Goal: Task Accomplishment & Management: Manage account settings

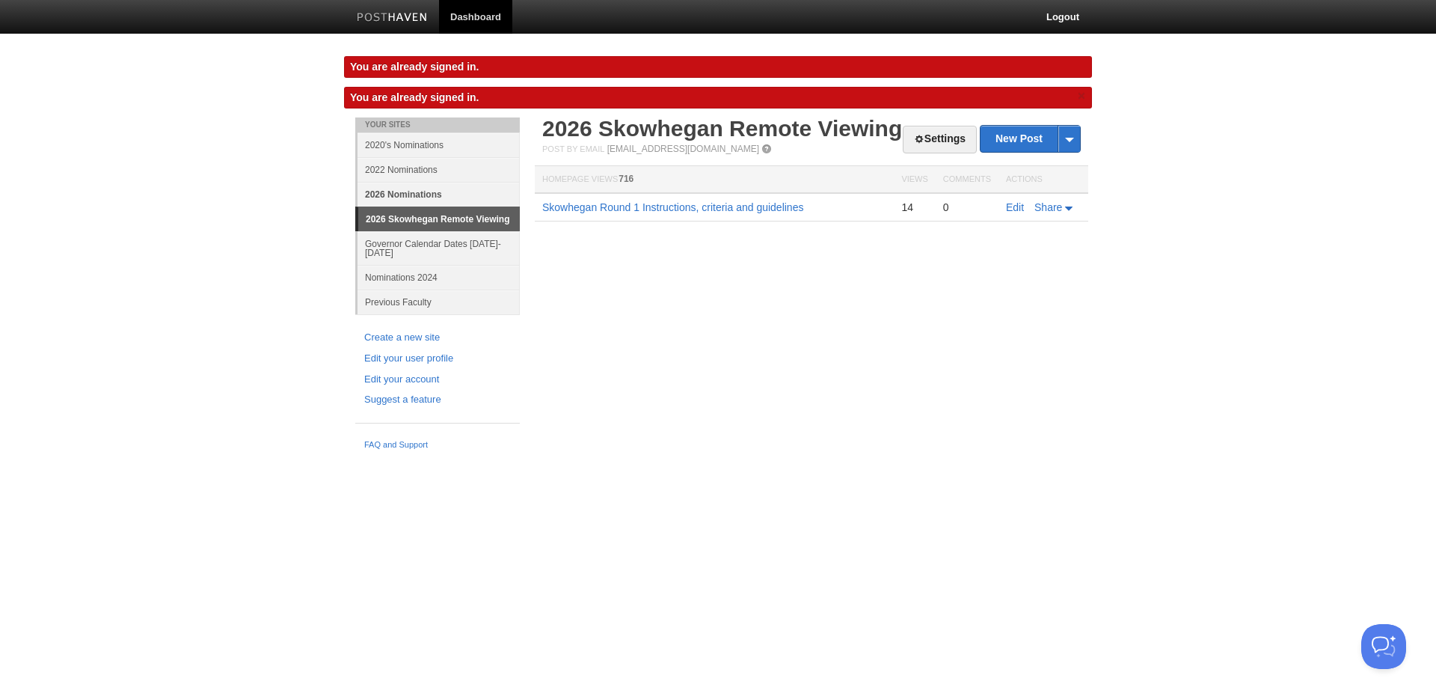
click at [408, 194] on link "2026 Nominations" at bounding box center [438, 194] width 162 height 25
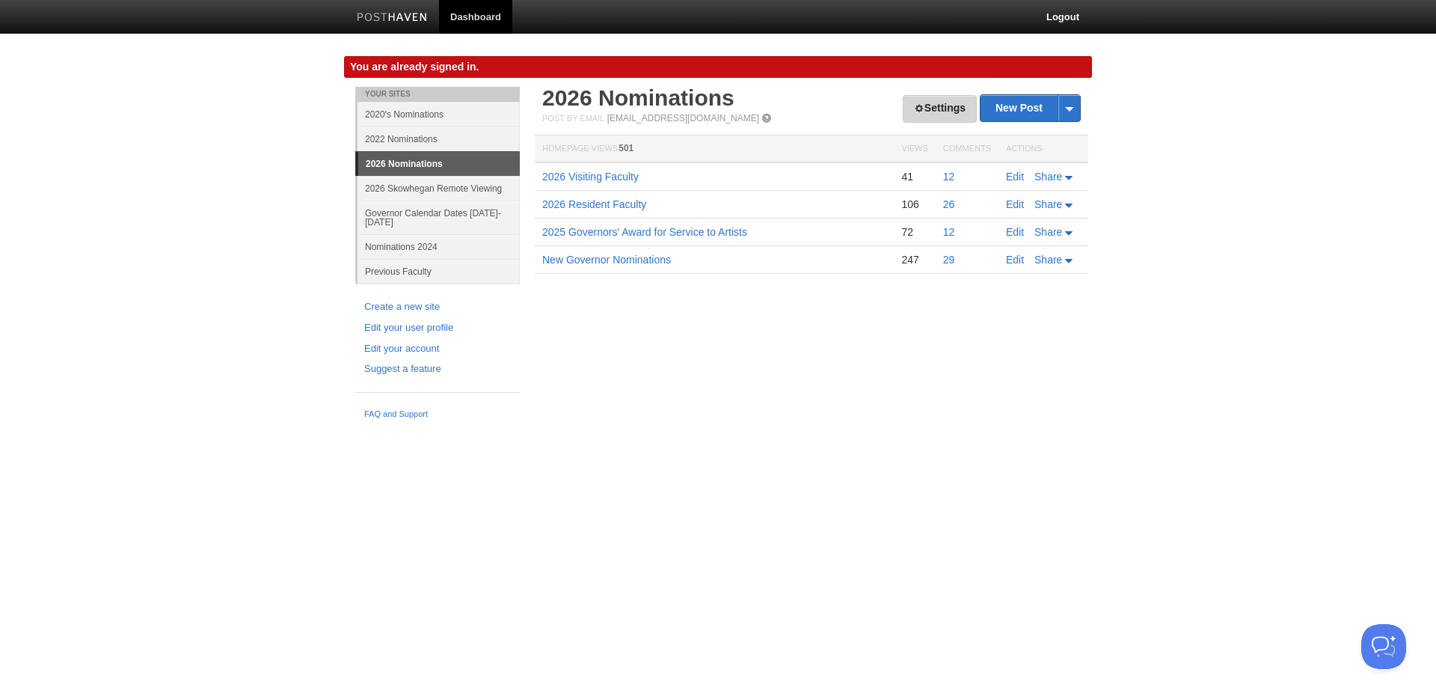
click at [936, 102] on link "Settings" at bounding box center [940, 109] width 74 height 28
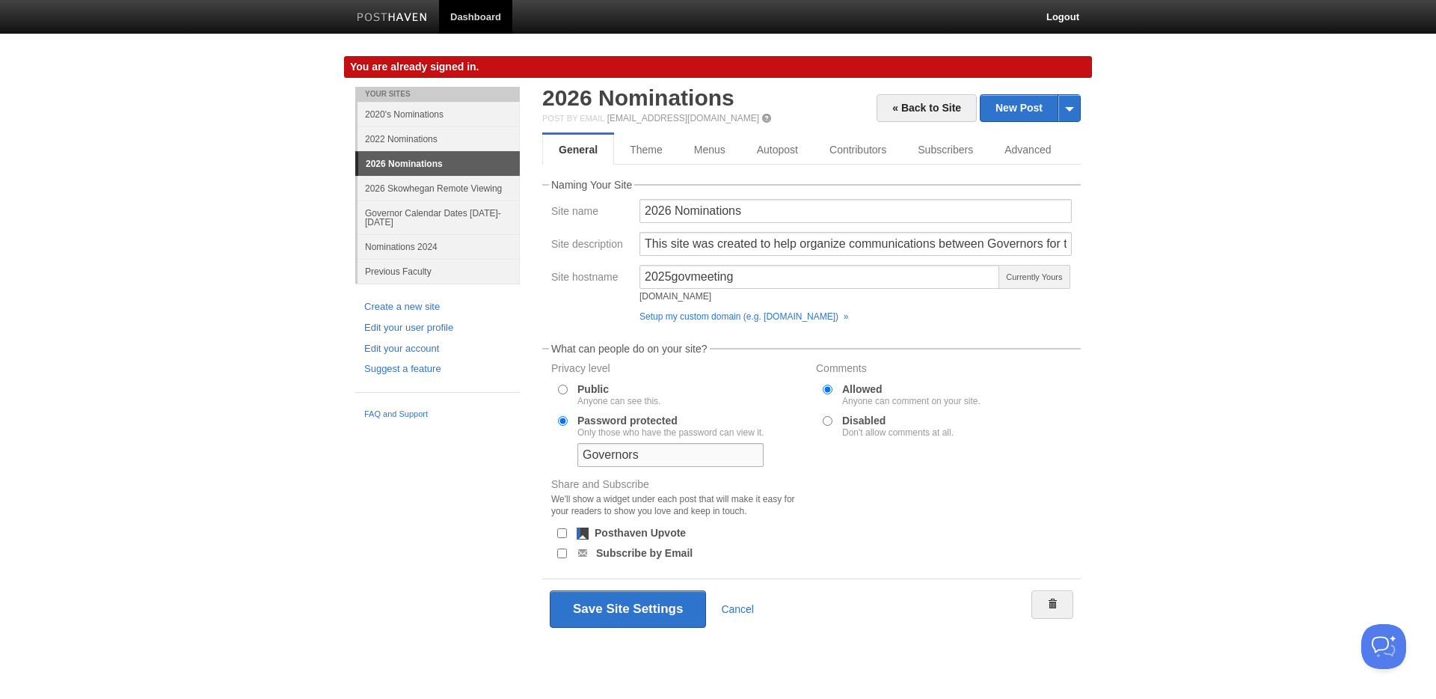
drag, startPoint x: 657, startPoint y: 455, endPoint x: 517, endPoint y: 442, distance: 141.2
click at [516, 442] on div "Your Sites 2020's Nominations 2022 Nominations 2026 Nominations 2026 Skowhegan …" at bounding box center [718, 385] width 748 height 596
click at [672, 101] on link "2026 Nominations" at bounding box center [638, 97] width 192 height 25
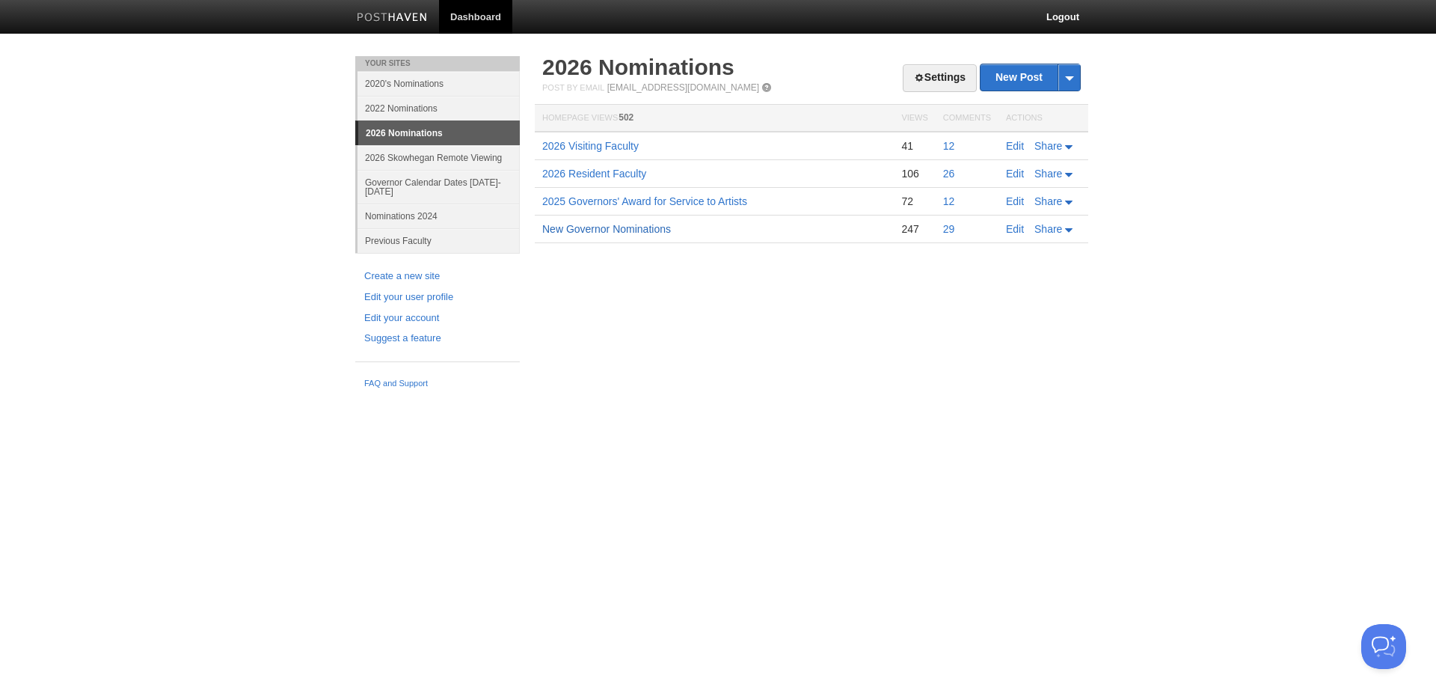
click at [609, 232] on link "New Governor Nominations" at bounding box center [606, 229] width 129 height 12
click at [417, 160] on link "2026 Skowhegan Remote Viewing" at bounding box center [438, 157] width 162 height 25
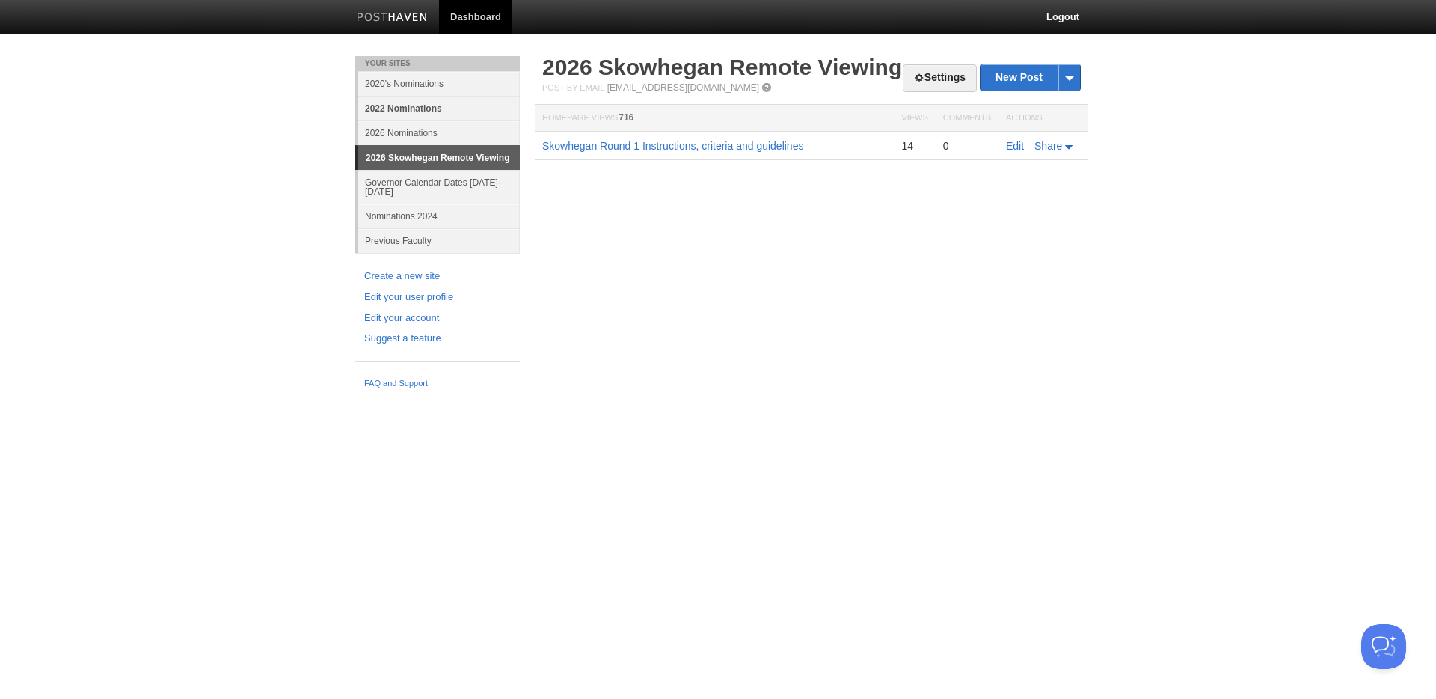
click at [413, 107] on link "2022 Nominations" at bounding box center [438, 108] width 162 height 25
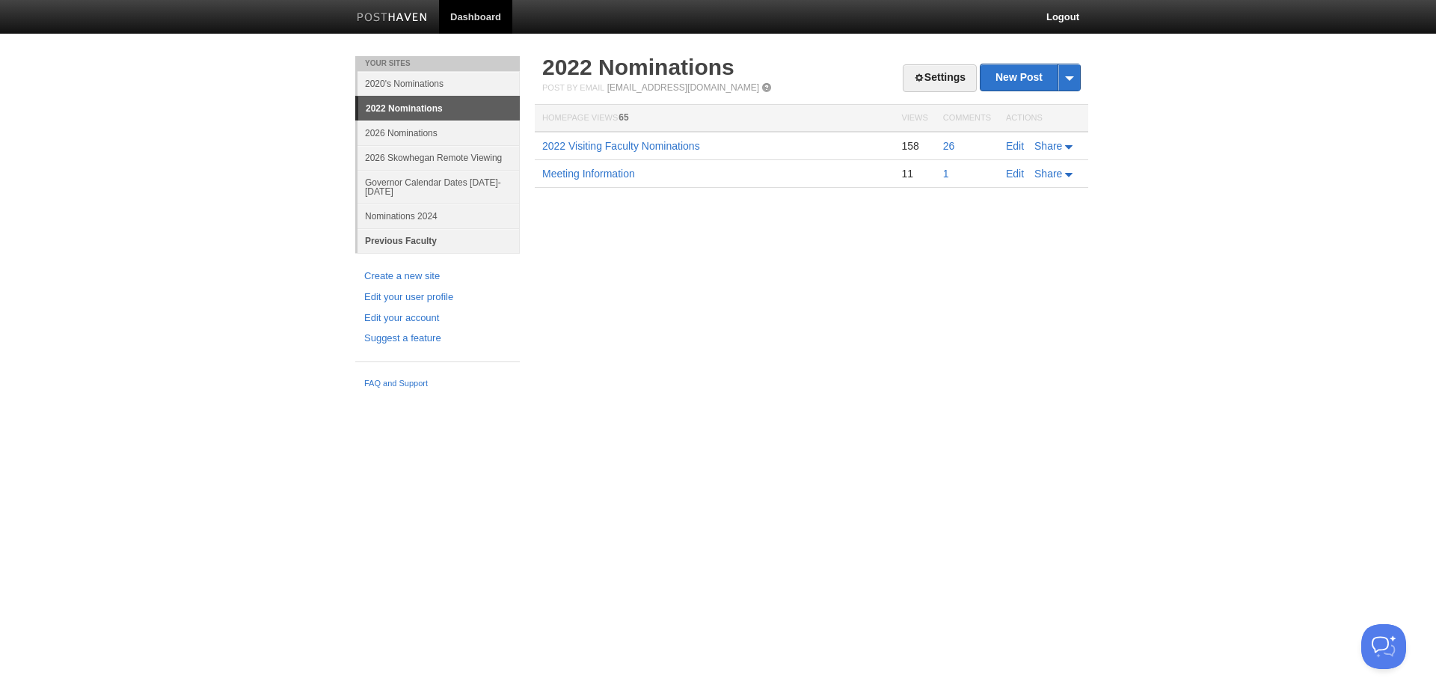
click at [406, 241] on link "Previous Faculty" at bounding box center [438, 240] width 162 height 25
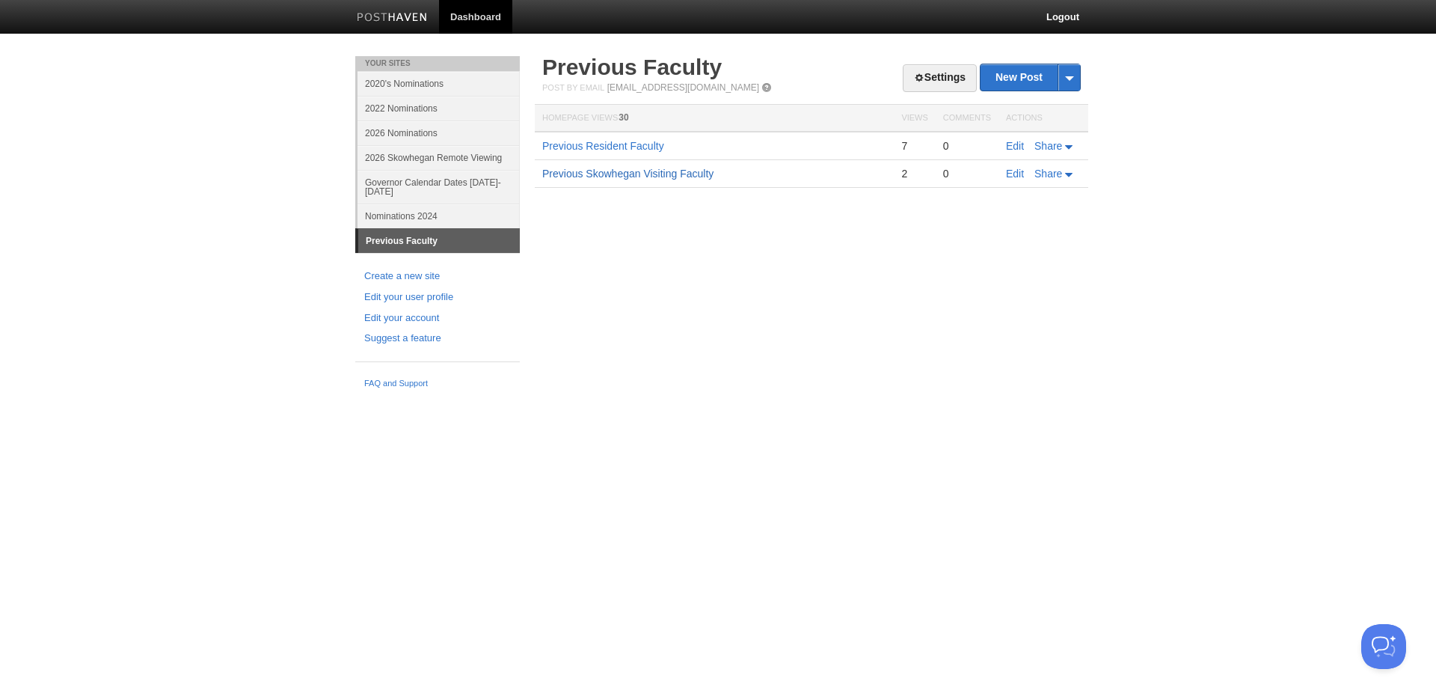
click at [633, 176] on link "Previous Skowhegan Visiting Faculty" at bounding box center [627, 174] width 171 height 12
click at [421, 216] on link "Nominations 2024" at bounding box center [438, 215] width 162 height 25
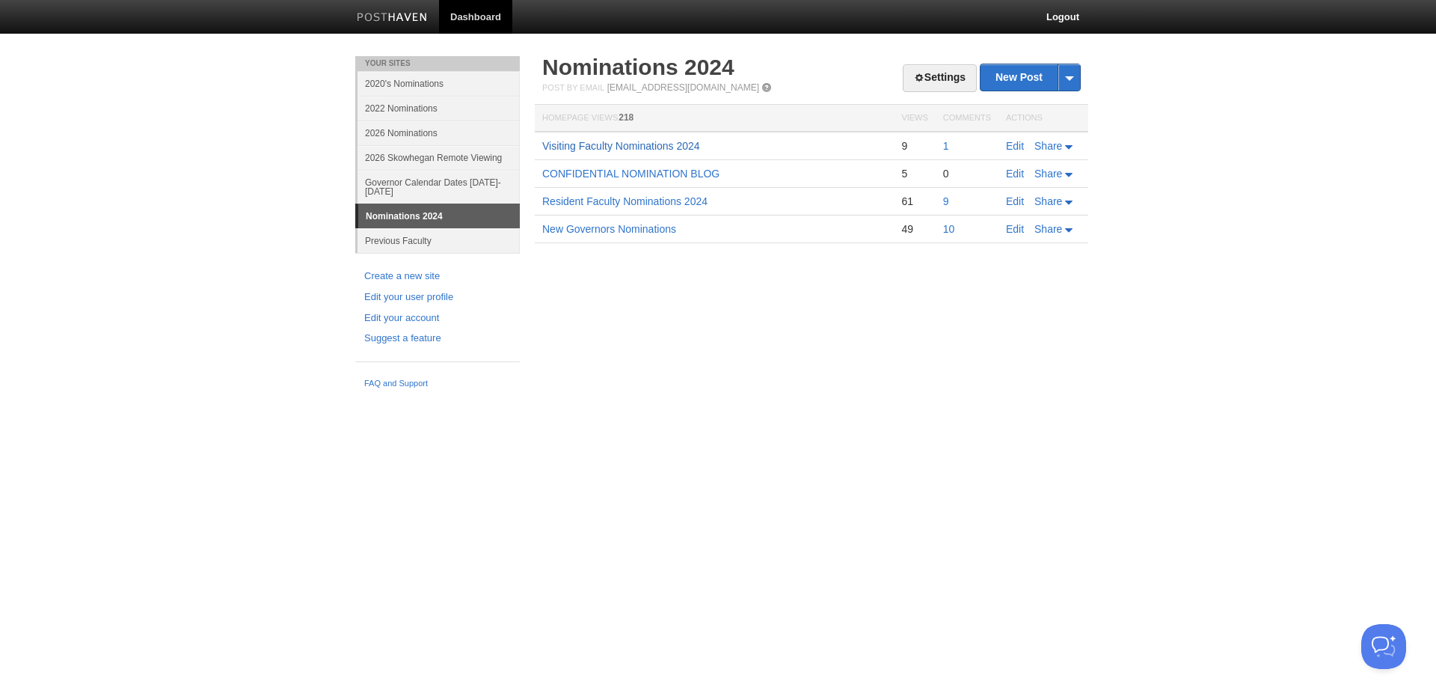
click at [624, 143] on link "Visiting Faculty Nominations 2024" at bounding box center [621, 146] width 158 height 12
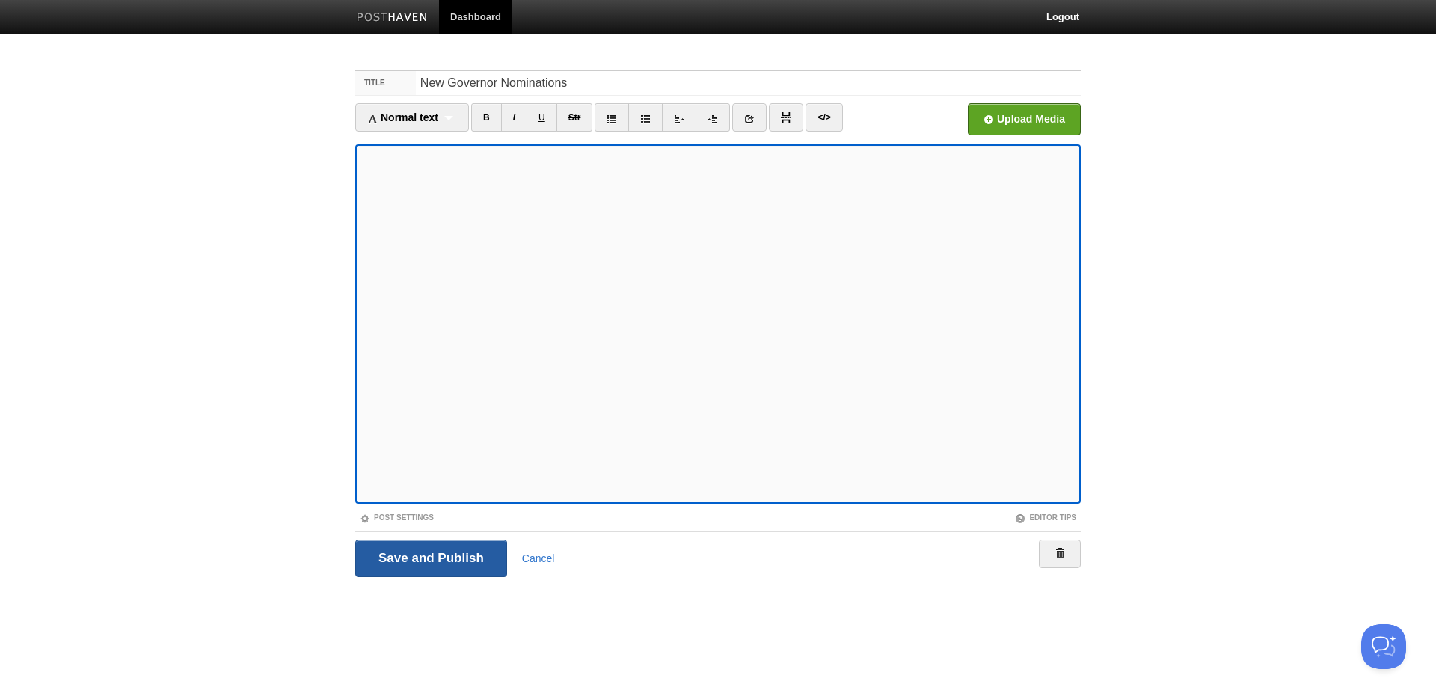
click at [400, 574] on input "Save and Publish" at bounding box center [431, 557] width 152 height 37
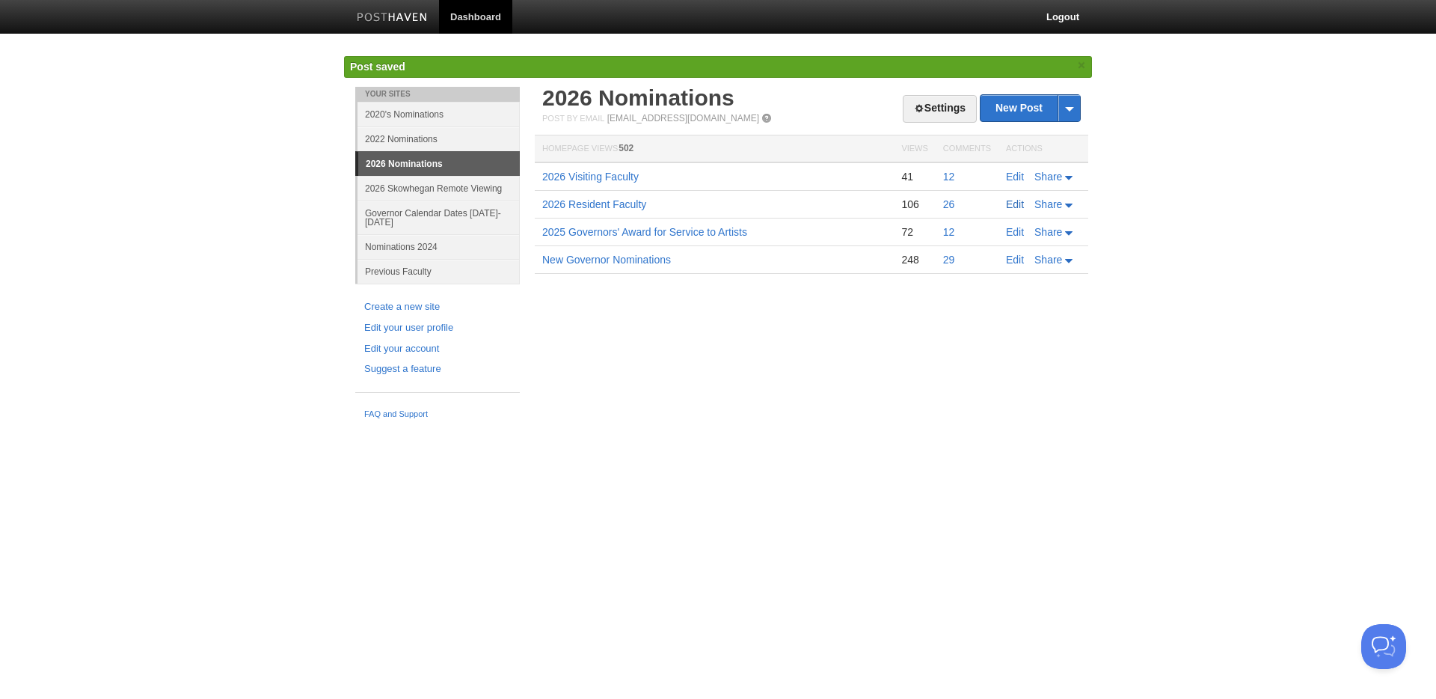
click at [1013, 203] on link "Edit" at bounding box center [1015, 204] width 18 height 12
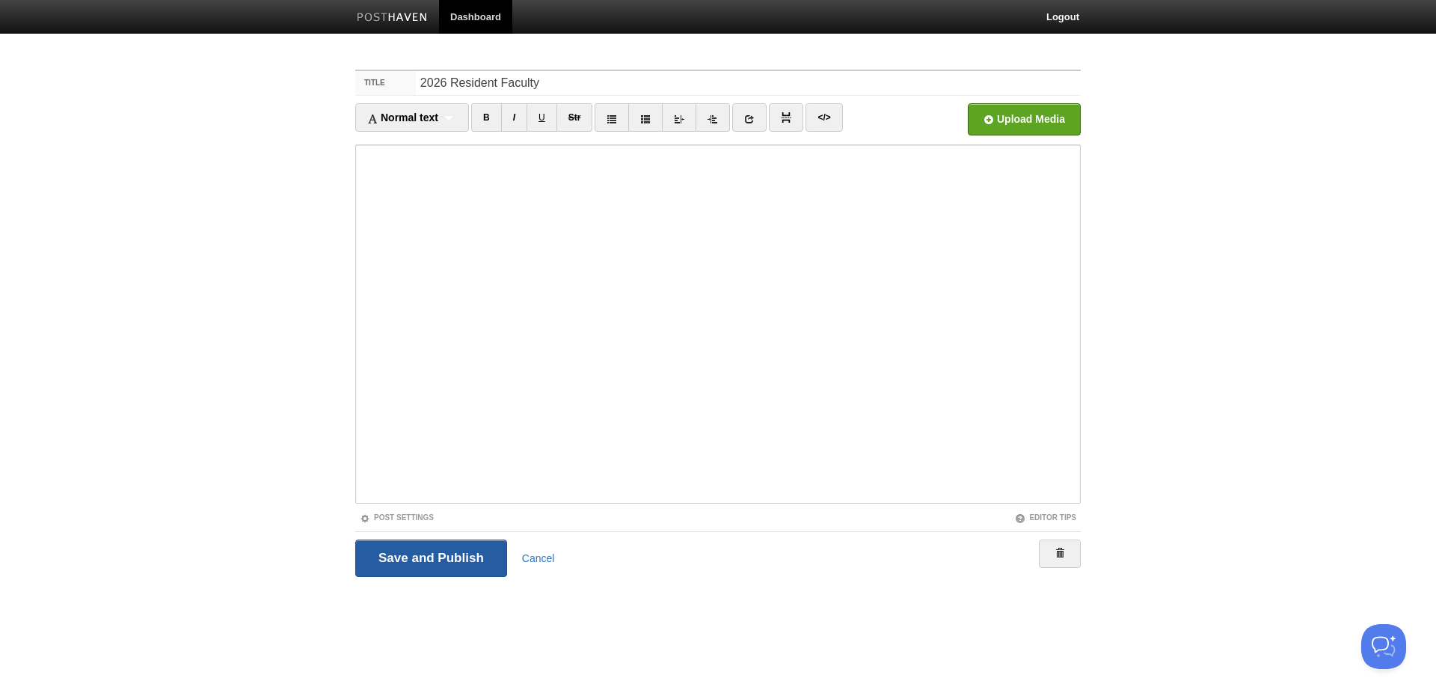
click at [443, 562] on input "Save and Publish" at bounding box center [431, 557] width 152 height 37
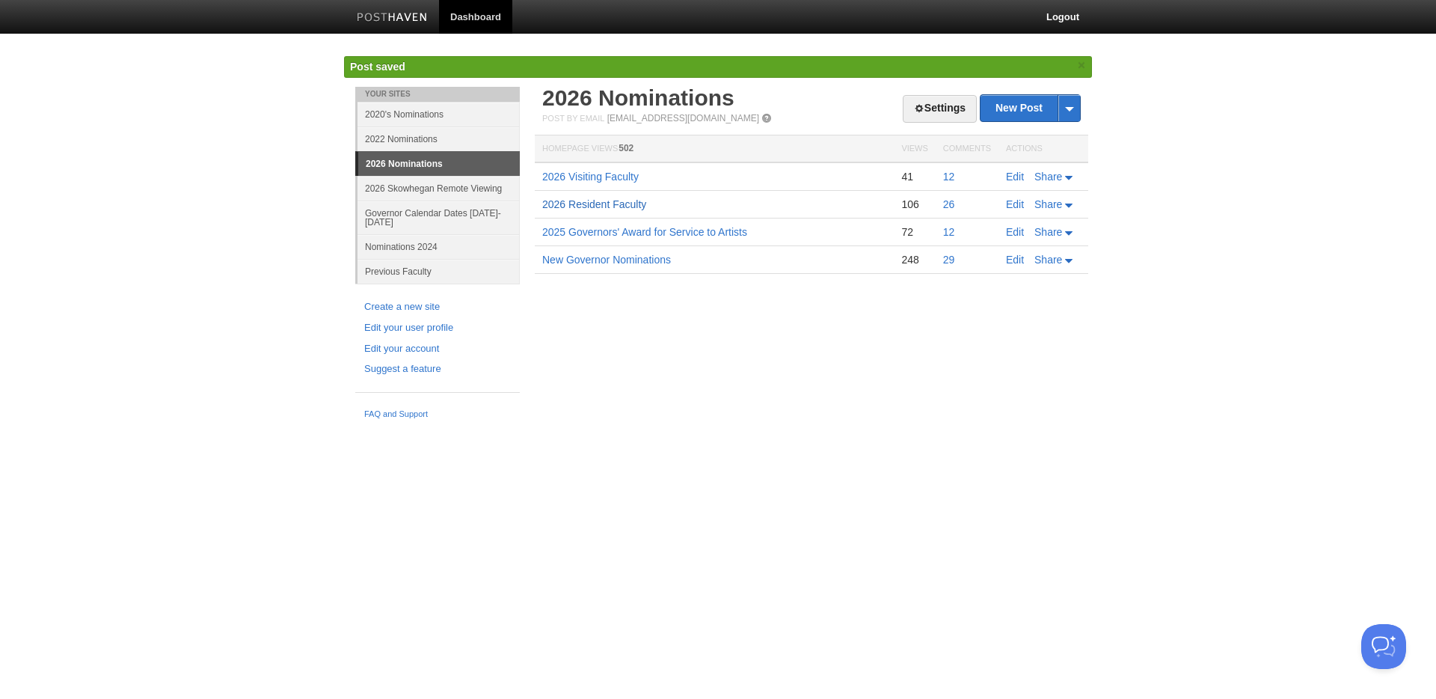
click at [614, 206] on link "2026 Resident Faculty" at bounding box center [594, 204] width 104 height 12
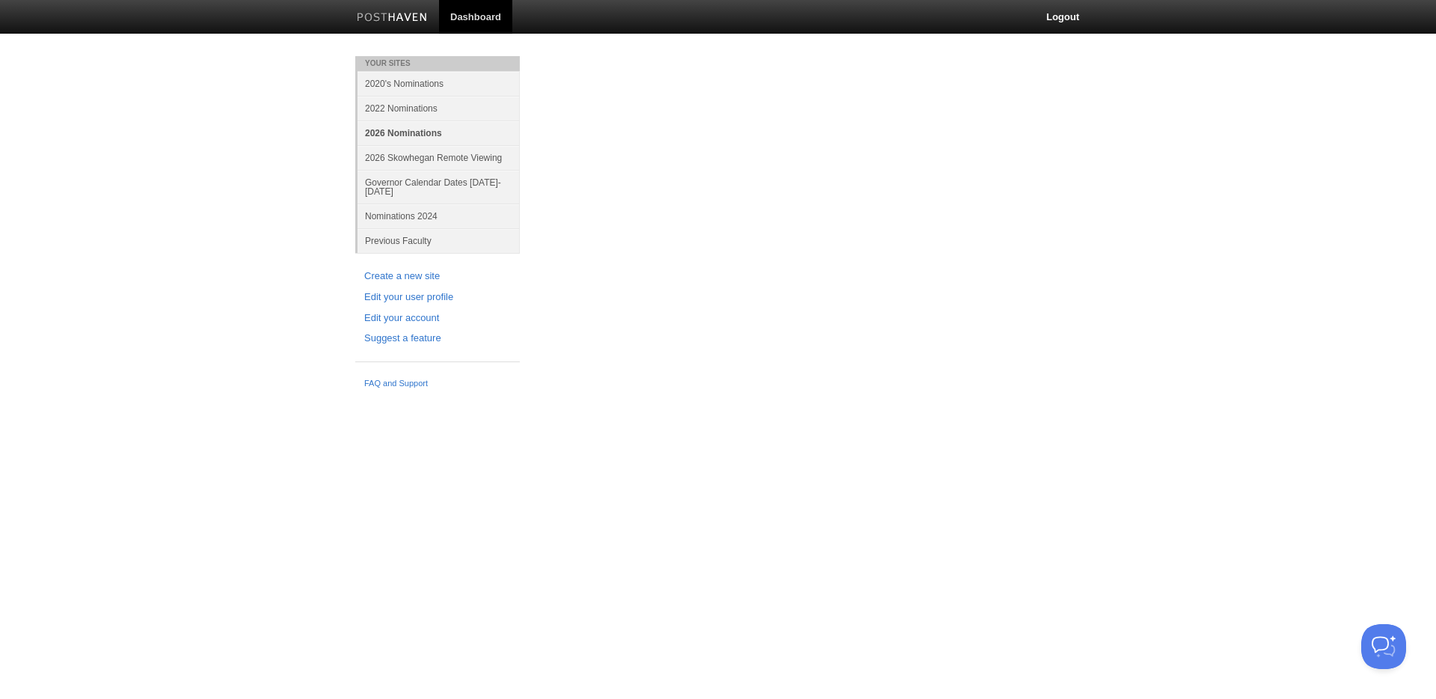
click at [417, 139] on link "2026 Nominations" at bounding box center [438, 132] width 162 height 25
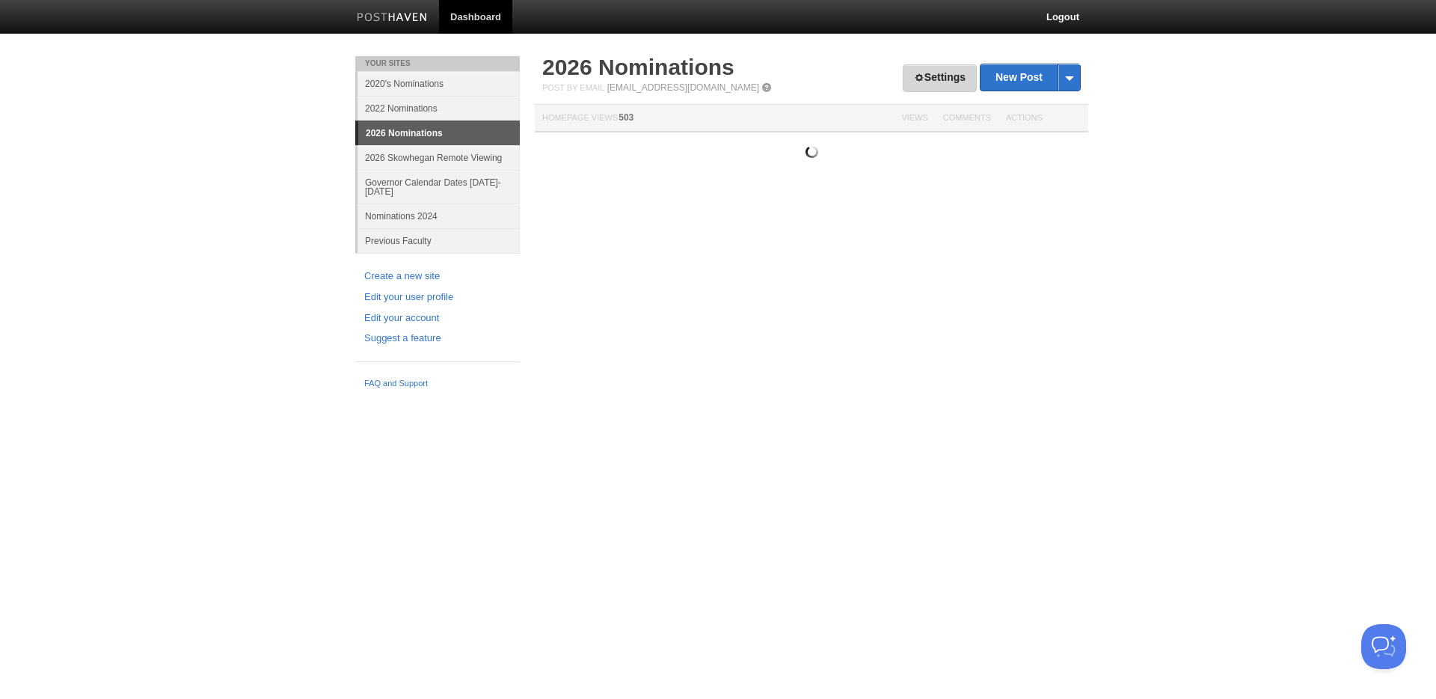
click at [935, 77] on link "Settings" at bounding box center [940, 78] width 74 height 28
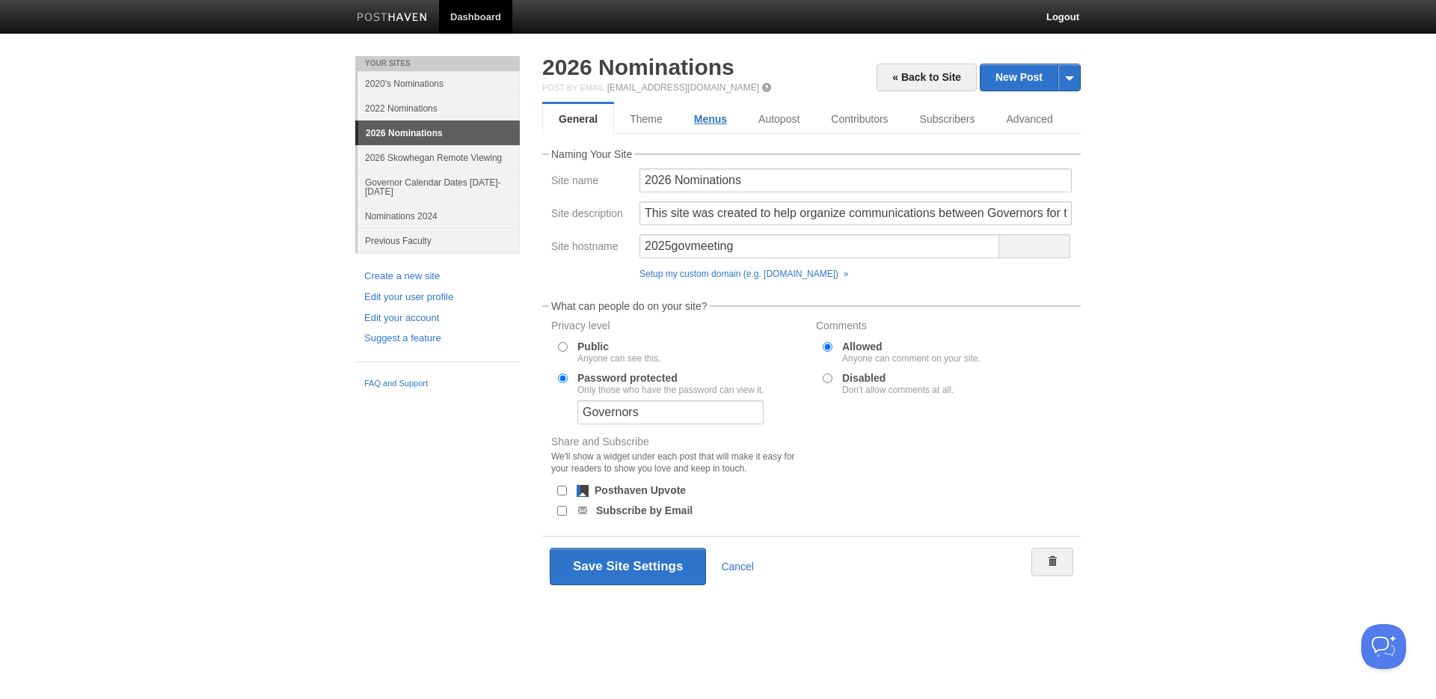
click at [712, 114] on link "Menus" at bounding box center [710, 119] width 64 height 30
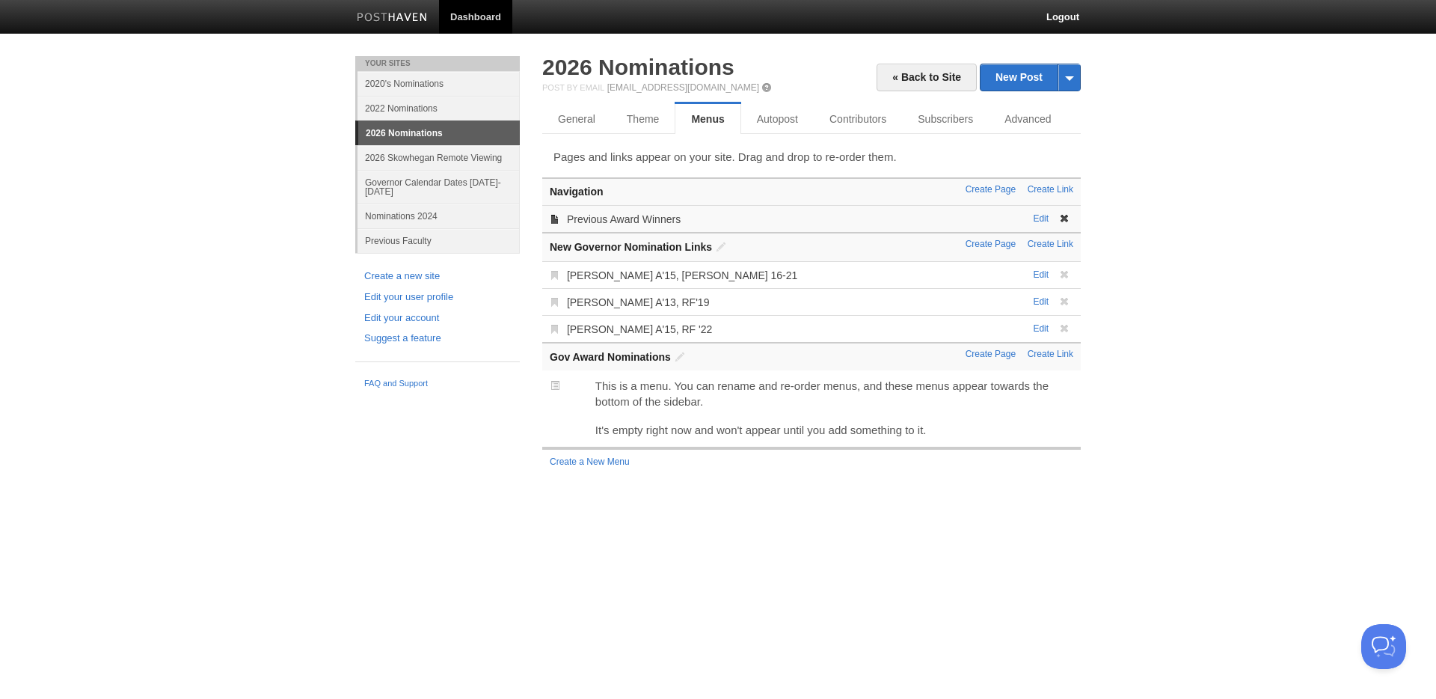
click at [1065, 218] on span at bounding box center [1064, 218] width 10 height 10
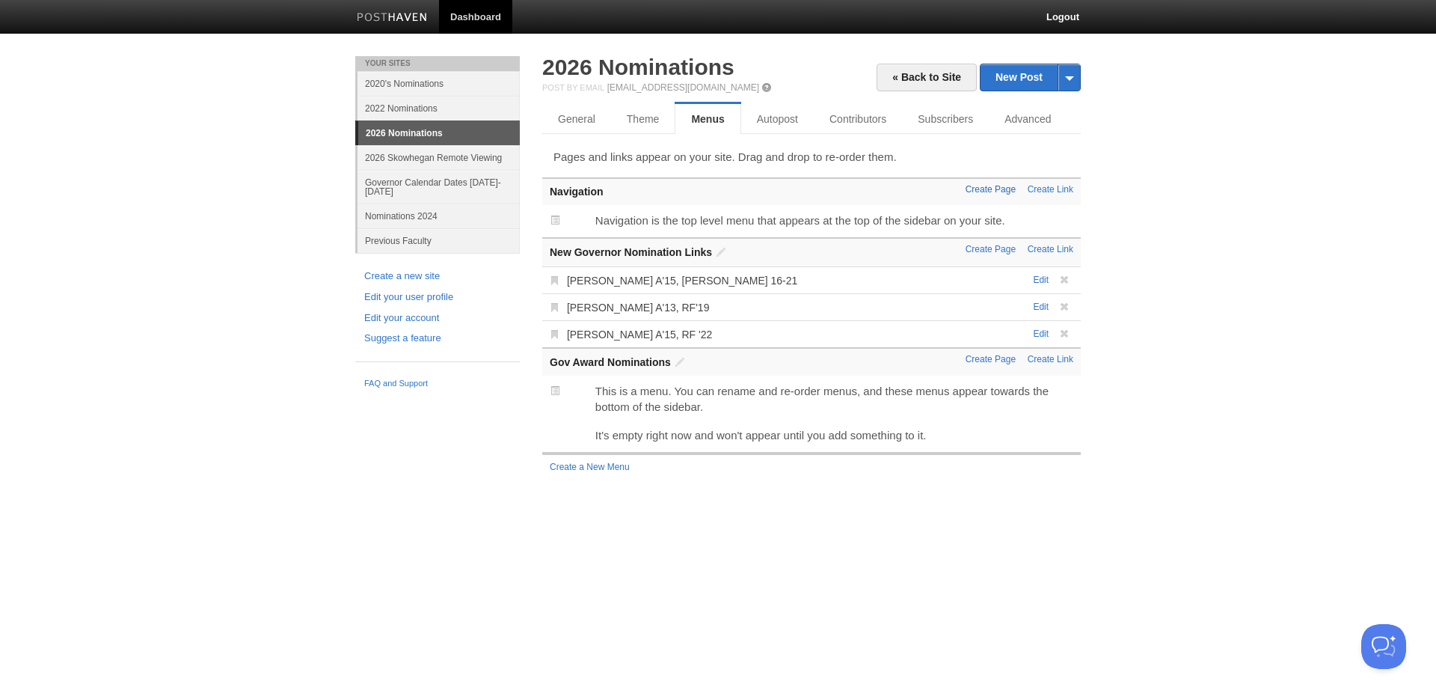
click at [998, 191] on link "Create Page" at bounding box center [991, 189] width 50 height 10
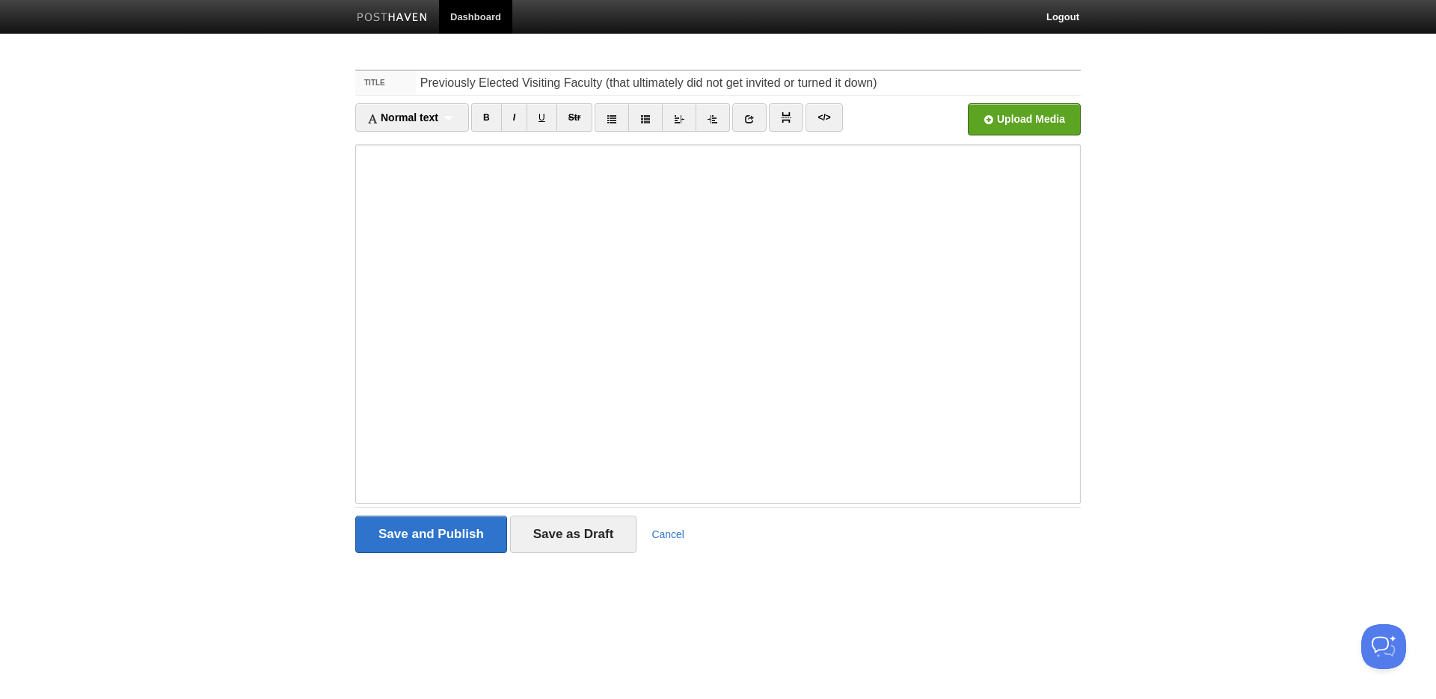
type input "Previously Elected Visiting Faculty (that ultimately did not get invited or tur…"
